Goal: Transaction & Acquisition: Purchase product/service

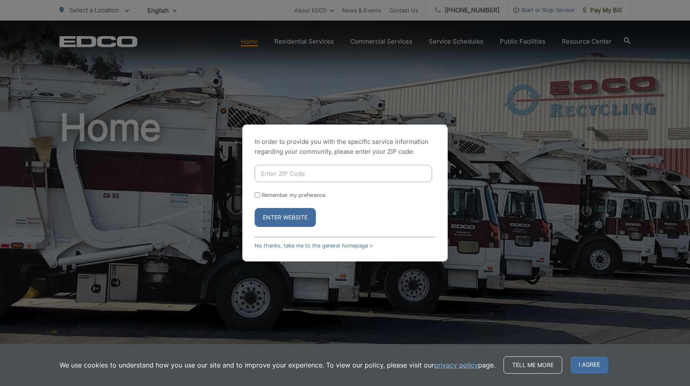
click at [397, 173] on input "Enter ZIP Code" at bounding box center [344, 173] width 178 height 17
type input "92027"
click at [283, 216] on button "Enter Website" at bounding box center [285, 217] width 61 height 19
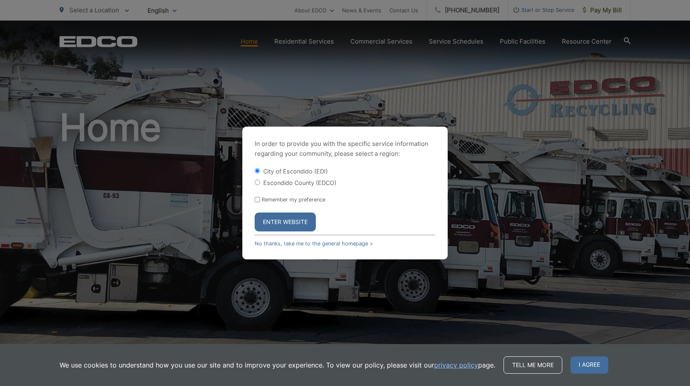
click at [286, 217] on button "Enter Website" at bounding box center [285, 221] width 61 height 19
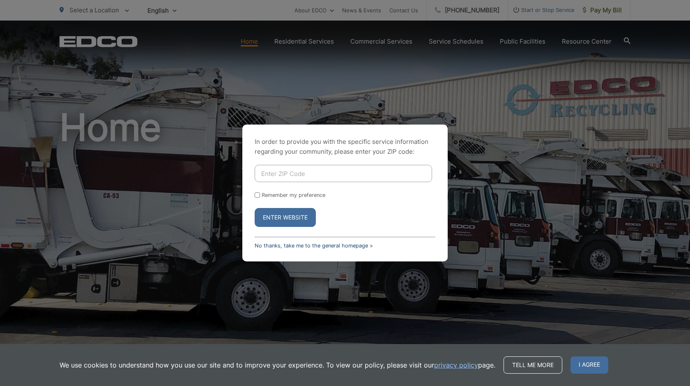
click at [356, 244] on link "No thanks, take me to the general homepage >" at bounding box center [314, 245] width 118 height 6
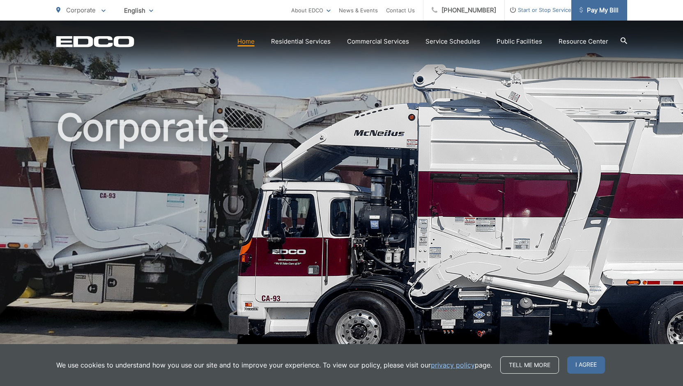
click at [601, 9] on span "Pay My Bill" at bounding box center [599, 10] width 39 height 10
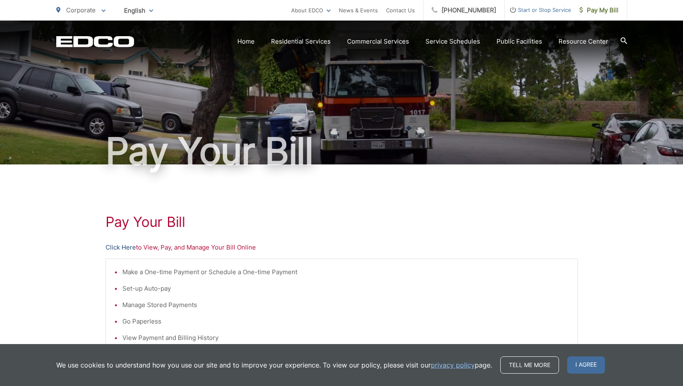
click at [131, 248] on link "Click Here" at bounding box center [121, 247] width 30 height 10
click at [129, 247] on link "Click Here" at bounding box center [121, 247] width 30 height 10
